Goal: Check status: Check status

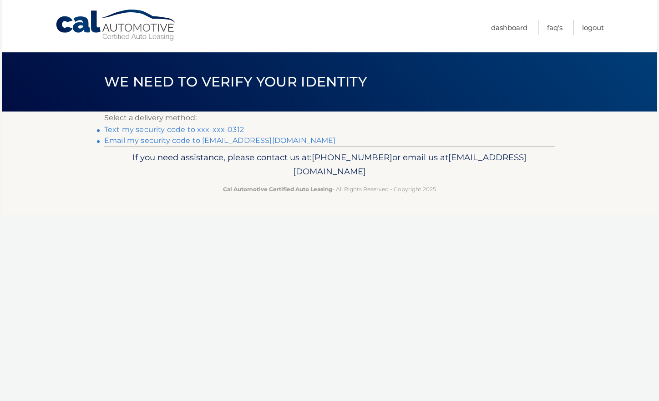
click at [170, 129] on link "Text my security code to xxx-xxx-0312" at bounding box center [174, 129] width 140 height 9
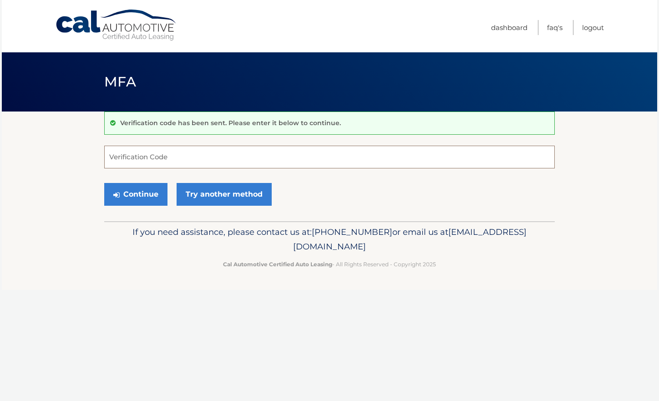
click at [219, 157] on input "Verification Code" at bounding box center [329, 157] width 450 height 23
paste input "101364"
type input "101364"
click at [139, 199] on button "Continue" at bounding box center [135, 194] width 63 height 23
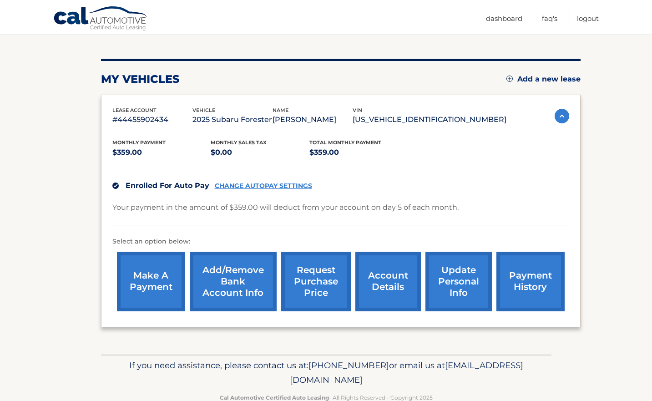
scroll to position [116, 0]
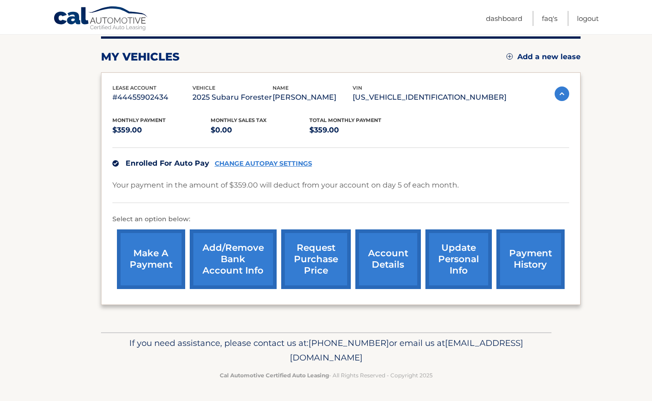
click at [309, 265] on link "request purchase price" at bounding box center [316, 259] width 70 height 60
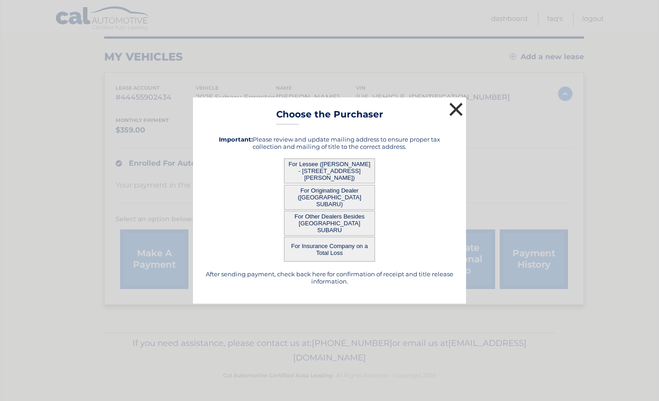
click at [457, 112] on button "×" at bounding box center [456, 109] width 18 height 18
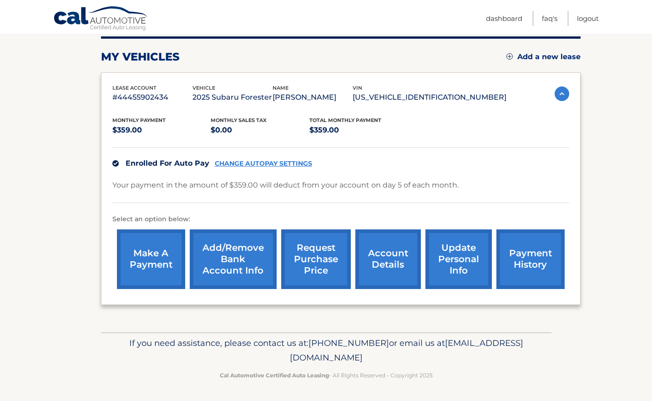
click at [522, 261] on link "payment history" at bounding box center [530, 259] width 68 height 60
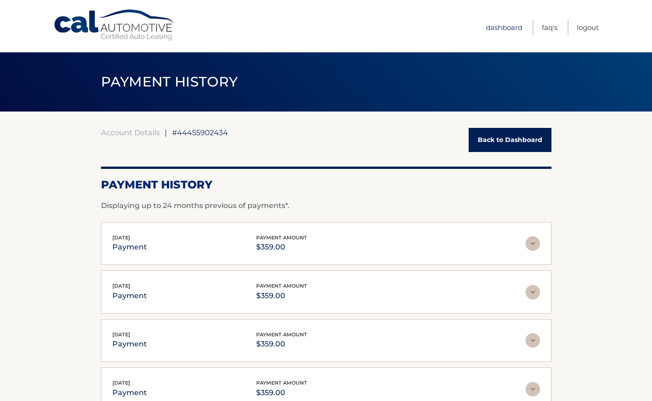
click at [491, 26] on link "Dashboard" at bounding box center [504, 27] width 36 height 15
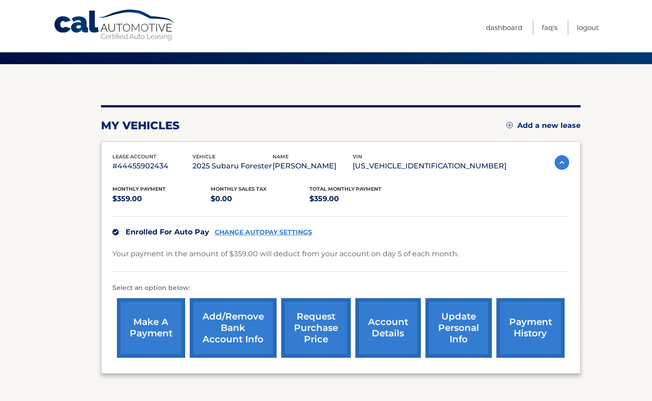
scroll to position [116, 0]
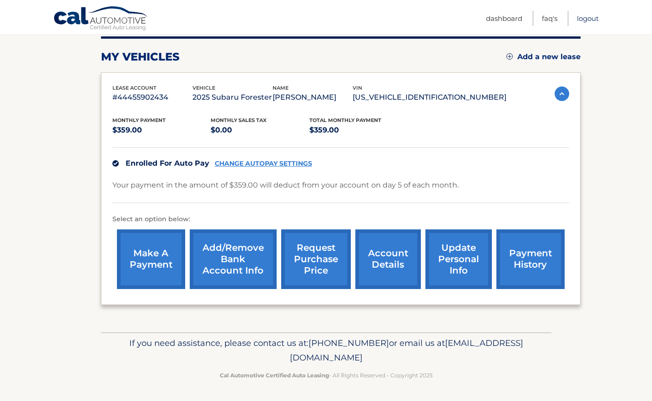
click at [590, 19] on link "Logout" at bounding box center [588, 18] width 22 height 15
